Goal: Information Seeking & Learning: Learn about a topic

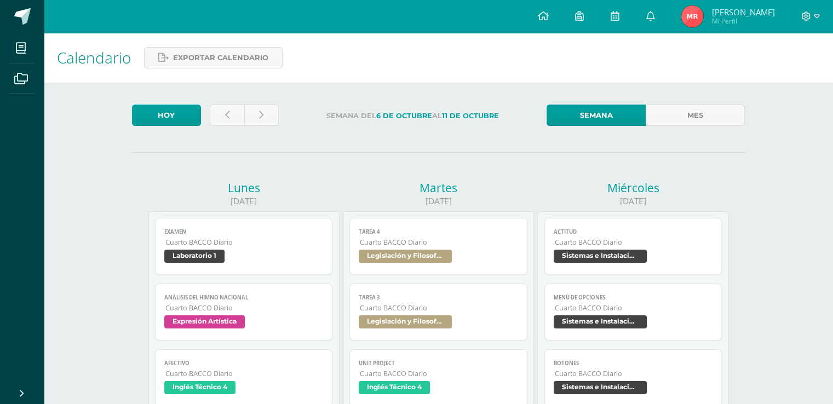
click at [226, 258] on span "Laboratorio 1" at bounding box center [243, 258] width 159 height 16
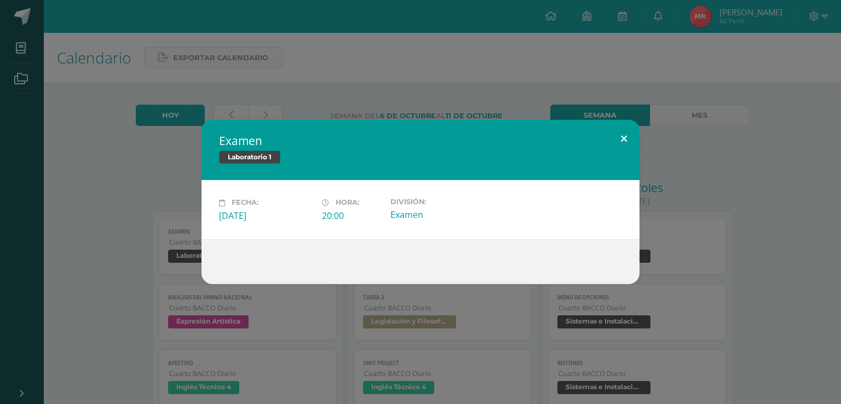
drag, startPoint x: 598, startPoint y: 142, endPoint x: 613, endPoint y: 139, distance: 15.7
click at [602, 142] on h2 "Examen" at bounding box center [420, 140] width 403 height 15
click at [620, 134] on button at bounding box center [623, 138] width 31 height 37
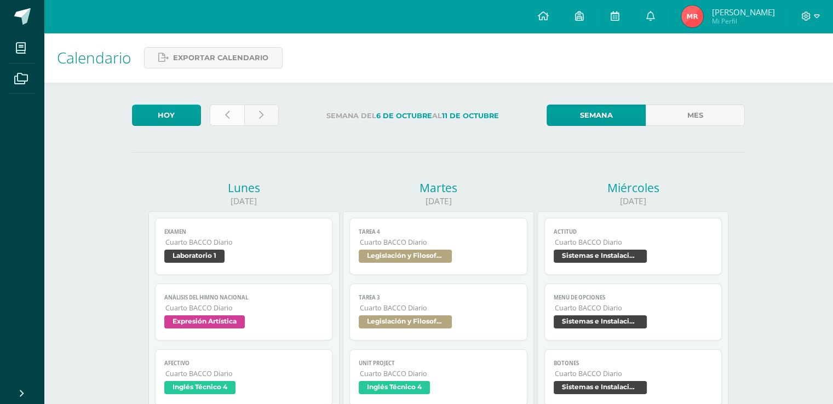
click at [216, 114] on link at bounding box center [227, 115] width 34 height 21
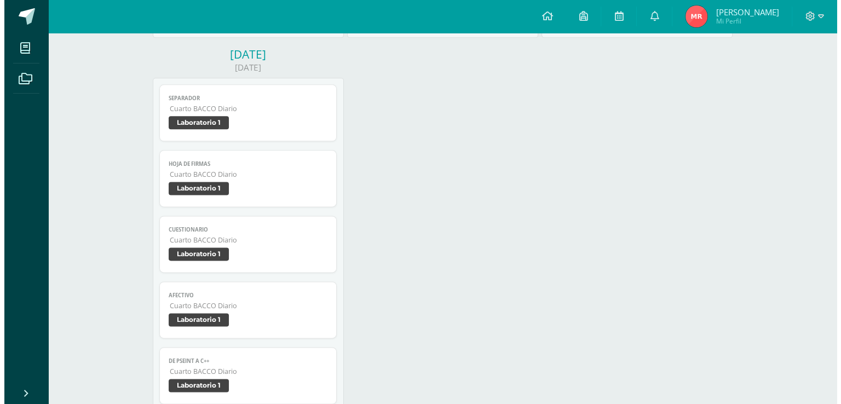
scroll to position [1533, 0]
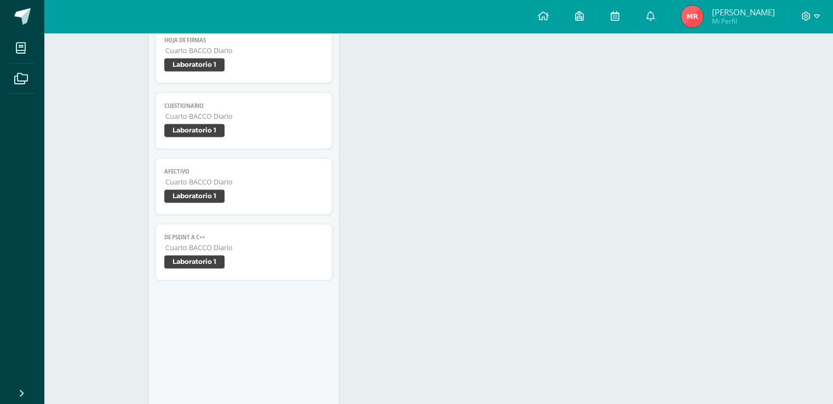
click at [297, 124] on link "Cuestionario Cuarto BACCO Diario Laboratorio 1" at bounding box center [244, 120] width 178 height 57
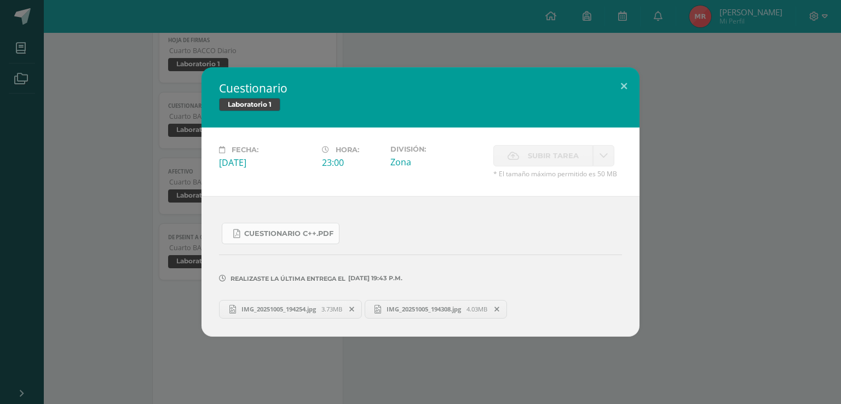
click at [293, 234] on span "Cuestionario c++.pdf" at bounding box center [288, 233] width 89 height 9
